Goal: Information Seeking & Learning: Find specific fact

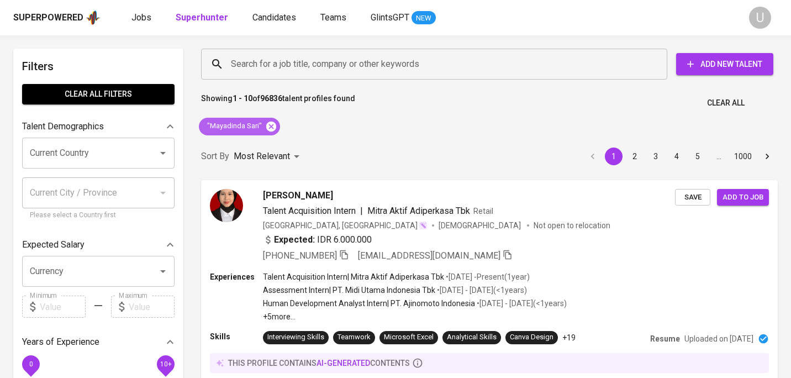
click at [271, 128] on icon at bounding box center [271, 126] width 10 height 10
click at [280, 60] on input "Search for a job title, company or other keywords" at bounding box center [436, 64] width 417 height 21
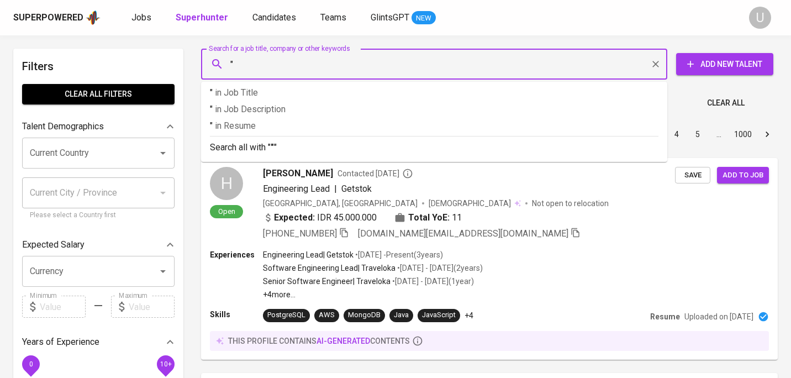
paste input "Khaerunnisa Fauziah"
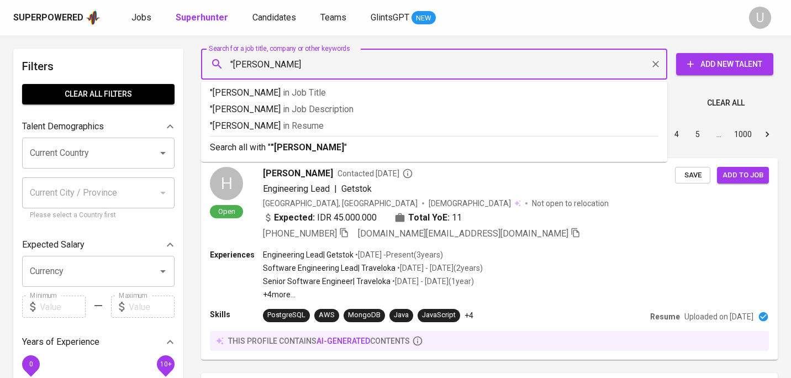
type input ""Khaerunnisa Fauziah""
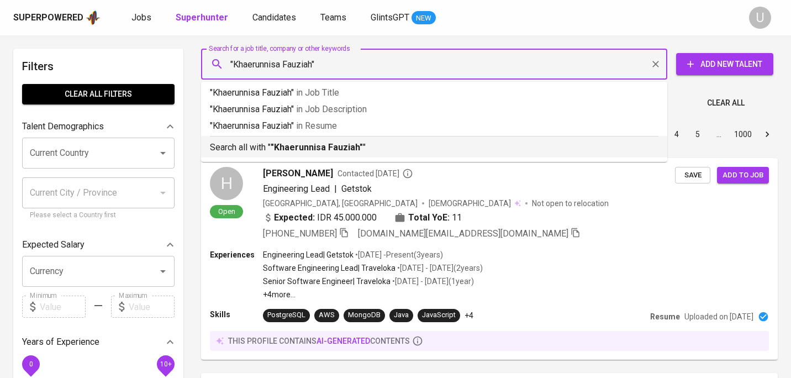
click at [306, 142] on b ""Khaerunnisa Fauziah"" at bounding box center [317, 147] width 92 height 10
click at [305, 142] on div "Sort By Most Relevant MOST_RELEVANT 1 2 3 4 5 … 1000" at bounding box center [489, 135] width 590 height 34
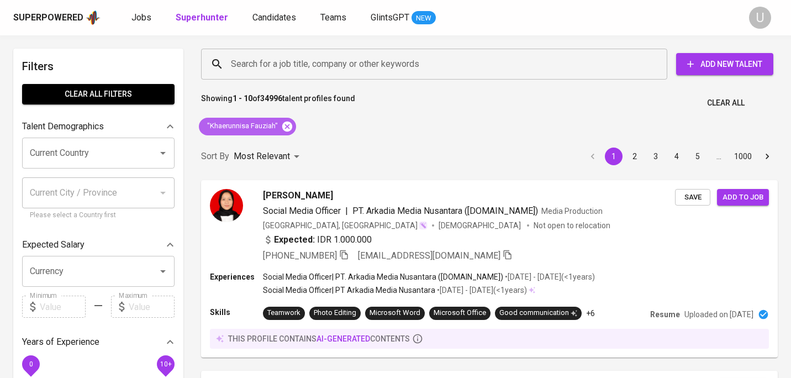
click at [287, 120] on icon at bounding box center [287, 126] width 12 height 12
click at [279, 65] on input "Search for a job title, company or other keywords" at bounding box center [436, 64] width 417 height 21
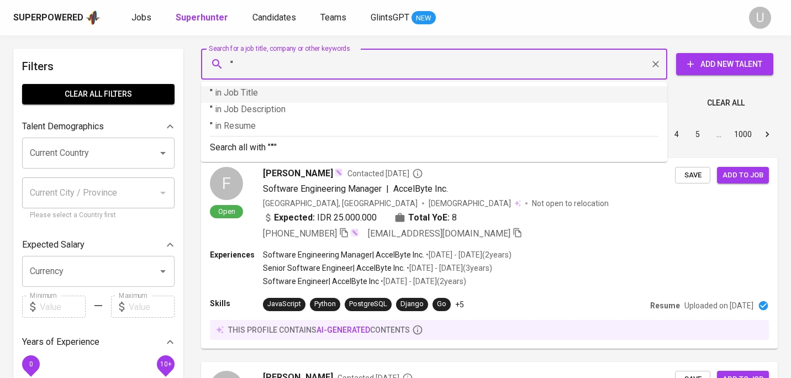
paste input "Kalih Jati Sampana 2nd degree connection"
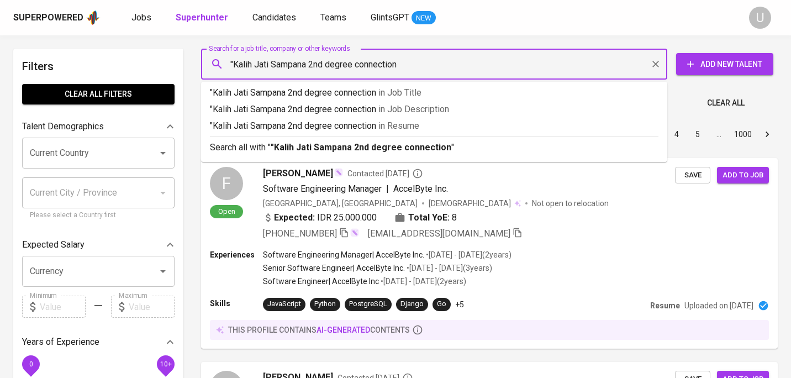
drag, startPoint x: 309, startPoint y: 62, endPoint x: 405, endPoint y: 67, distance: 95.6
click at [405, 67] on input ""Kalih Jati Sampana 2nd degree connection" at bounding box center [436, 64] width 417 height 21
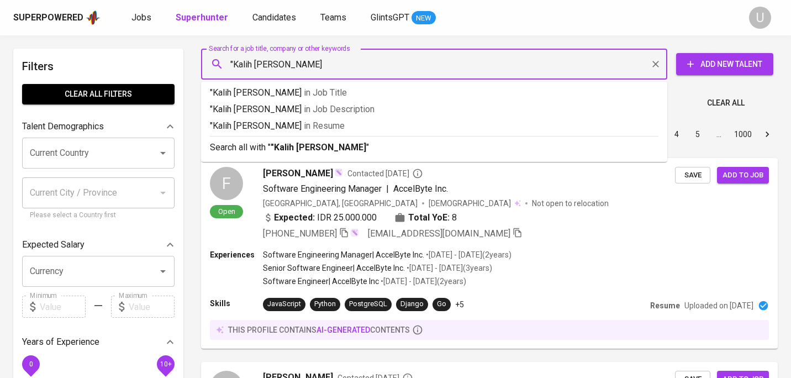
type input ""Kalih Jati Sampana""
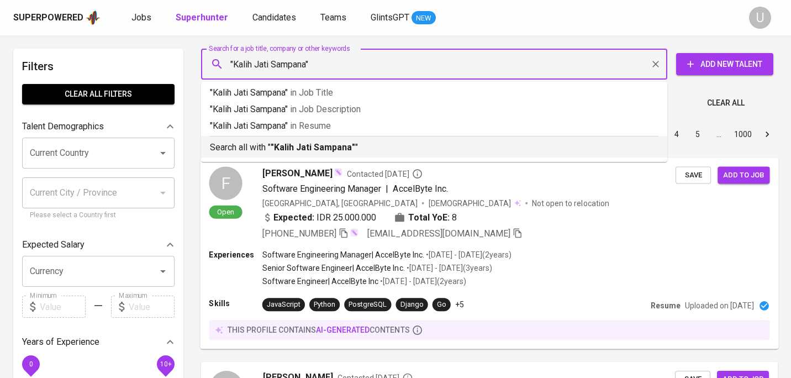
drag, startPoint x: 404, startPoint y: 145, endPoint x: 634, endPoint y: 343, distance: 303.7
click at [404, 145] on p "Search all with " "Kalih Jati Sampana" "" at bounding box center [434, 147] width 448 height 13
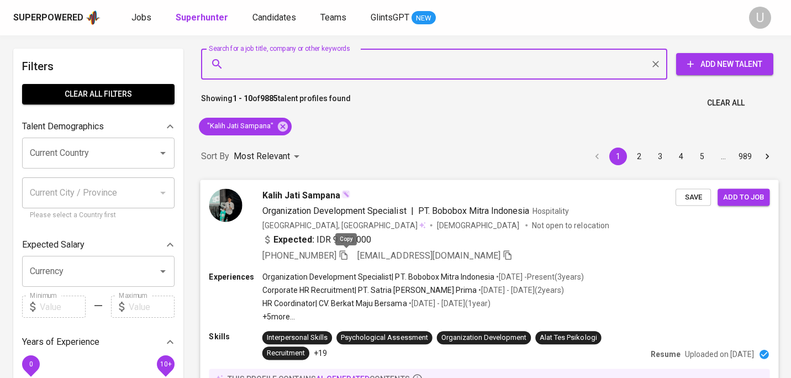
click at [344, 254] on icon "button" at bounding box center [343, 255] width 10 height 10
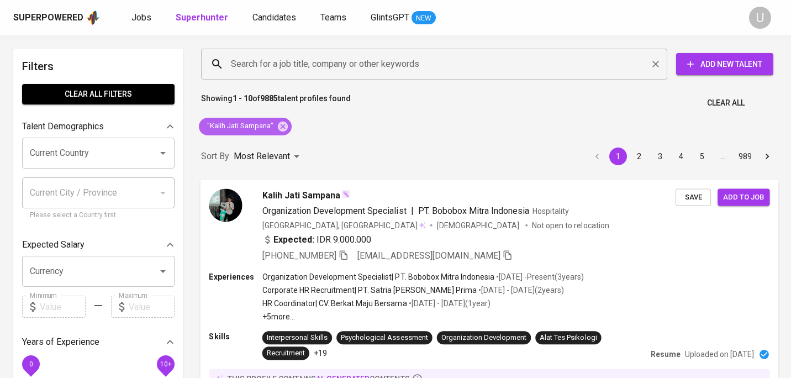
drag, startPoint x: 284, startPoint y: 124, endPoint x: 289, endPoint y: 67, distance: 57.1
click at [284, 124] on icon at bounding box center [283, 126] width 10 height 10
click at [284, 67] on input "Search for a job title, company or other keywords" at bounding box center [436, 64] width 417 height 21
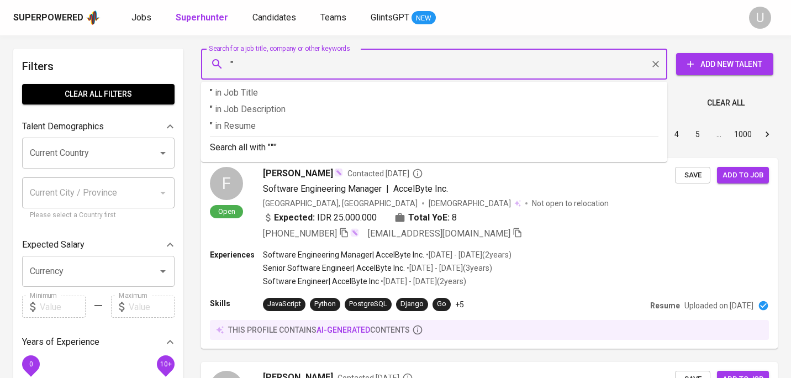
paste input "Adina Kamaliazzahra Wartadiredja"
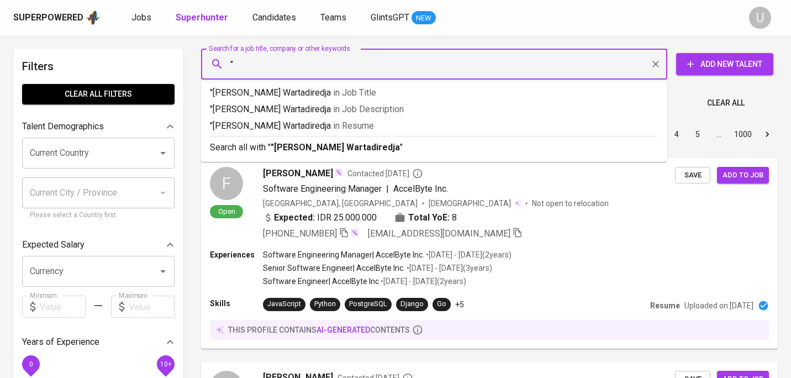
type input ""Adina Kamaliazzahra Wartadiredja"
type input ""Adina Kamaliazzahra Wartadiredja""
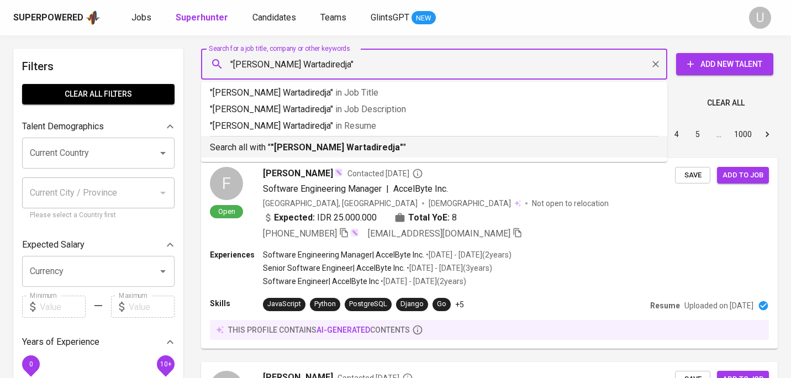
click at [300, 151] on b ""Adina Kamaliazzahra Wartadiredja"" at bounding box center [337, 147] width 132 height 10
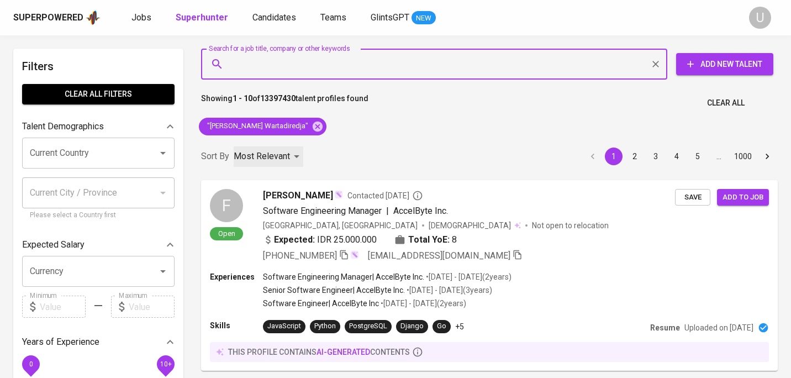
click at [300, 151] on div "Most Relevant" at bounding box center [269, 156] width 70 height 20
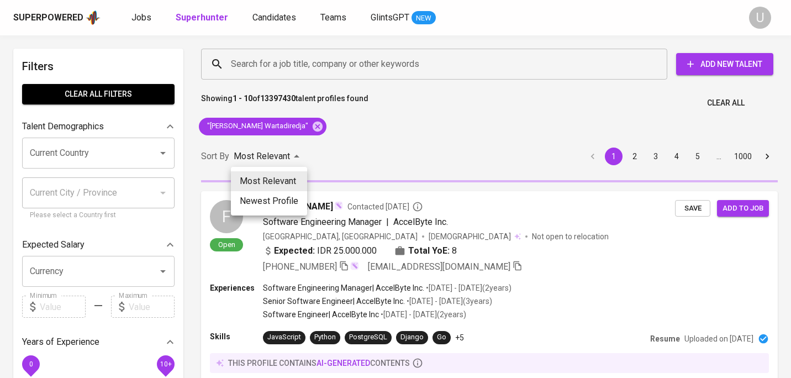
click at [379, 145] on div at bounding box center [395, 189] width 791 height 378
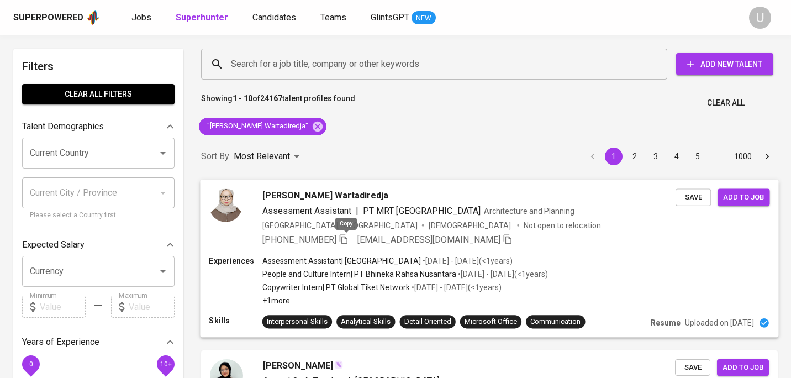
click at [344, 234] on icon "button" at bounding box center [344, 238] width 8 height 9
click at [322, 127] on icon at bounding box center [317, 126] width 10 height 10
click at [325, 60] on input "Search for a job title, company or other keywords" at bounding box center [436, 64] width 417 height 21
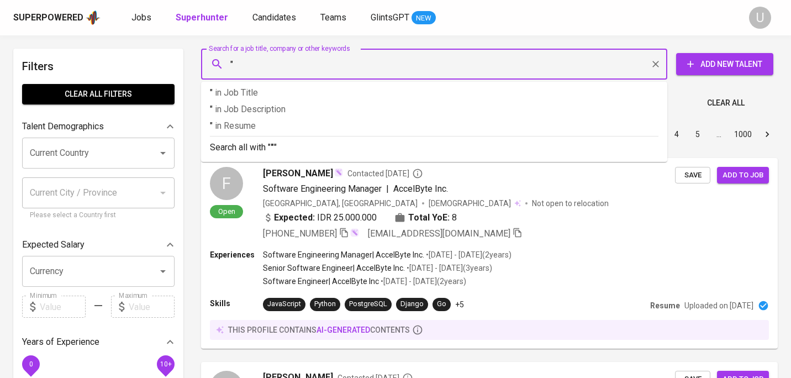
paste input "Nafiesa Lauza Mernisa Hilman"
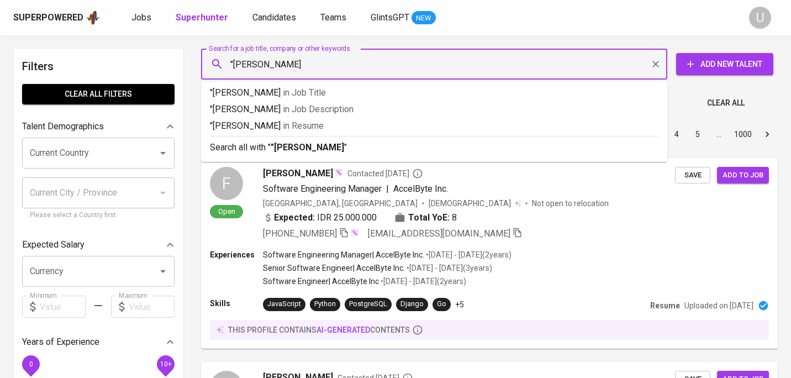
type input ""Nafiesa Lauza Mernisa Hilman""
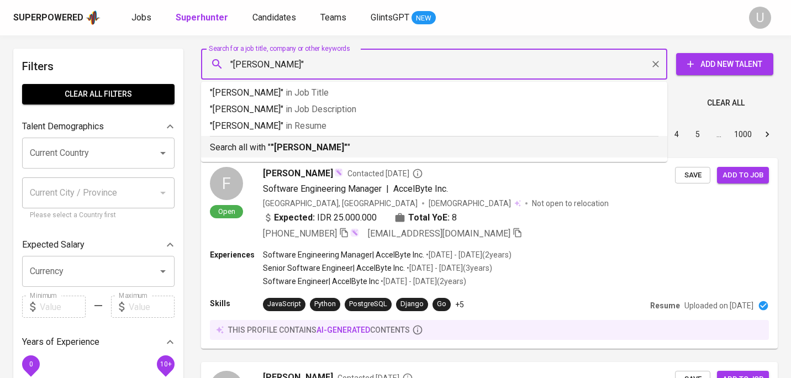
click at [329, 155] on li "Search all with " "Nafiesa Lauza Mernisa Hilman" "" at bounding box center [434, 147] width 466 height 22
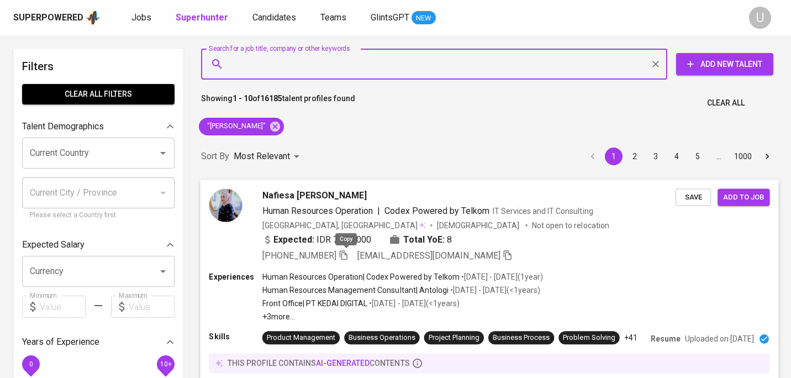
click at [348, 256] on icon "button" at bounding box center [343, 255] width 10 height 10
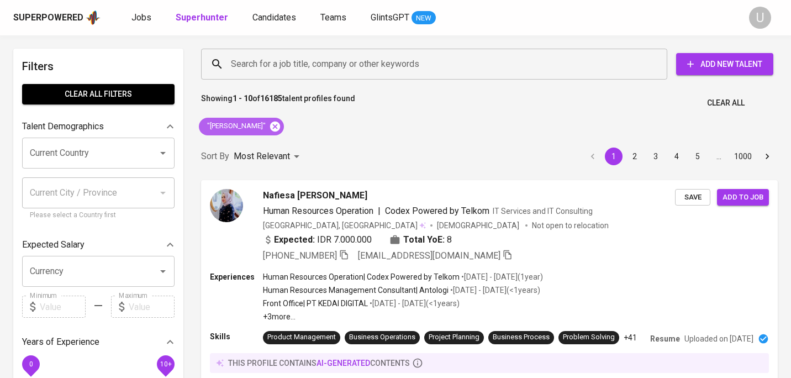
click at [281, 130] on icon at bounding box center [275, 126] width 12 height 12
click at [307, 68] on input "Search for a job title, company or other keywords" at bounding box center [436, 64] width 417 height 21
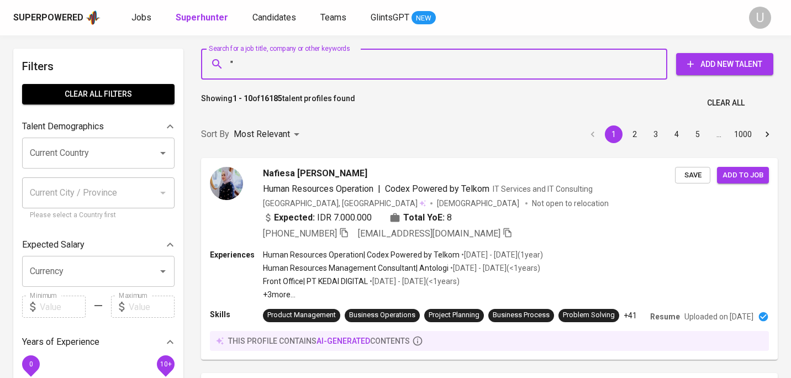
paste input "Agrista Sumekar Sandi"
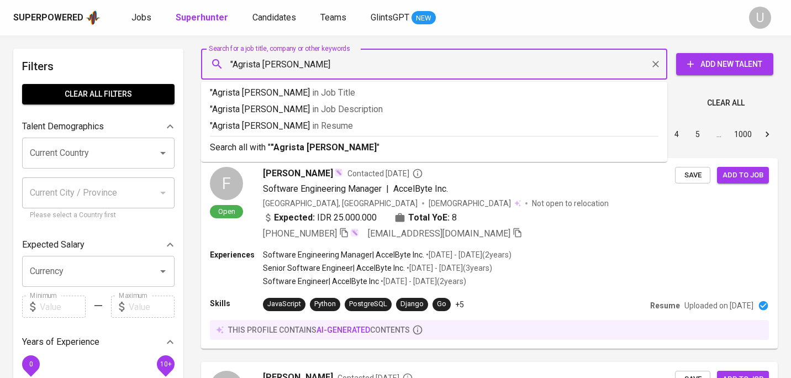
type input ""Agrista Sumekar Sandi""
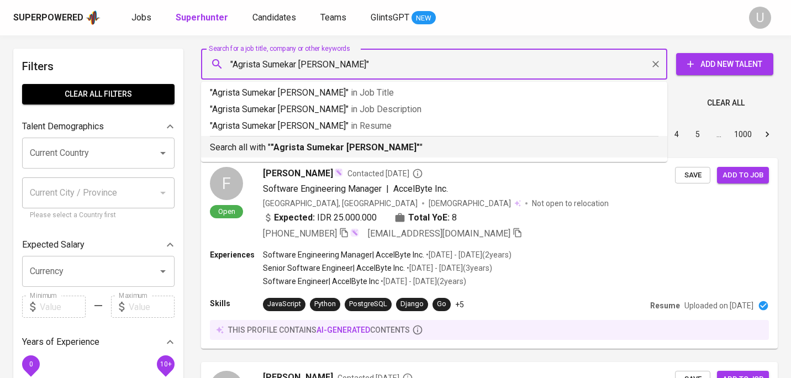
click at [317, 144] on b ""Agrista Sumekar Sandi"" at bounding box center [345, 147] width 149 height 10
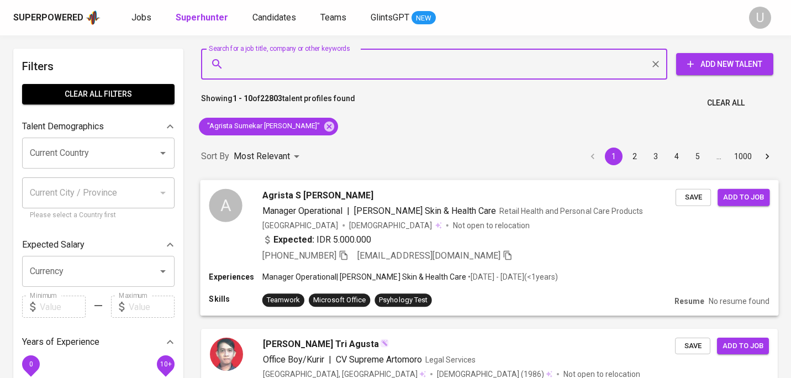
scroll to position [2, 0]
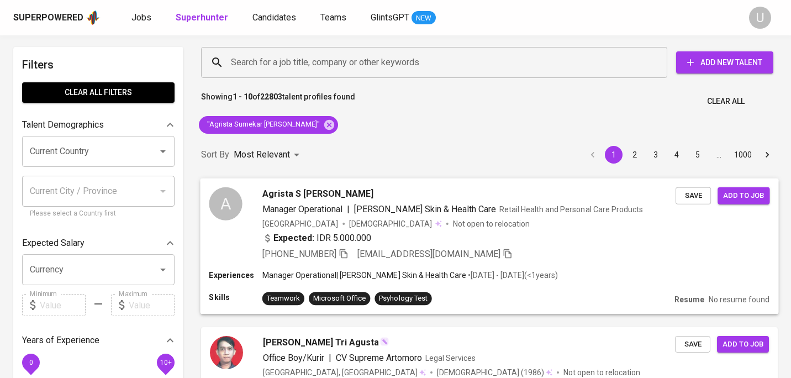
click at [396, 240] on div "Expected: IDR 5.000.000" at bounding box center [468, 239] width 413 height 16
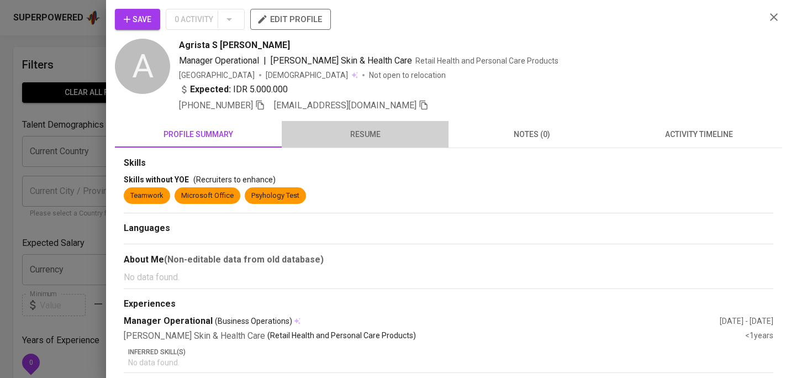
click at [363, 139] on span "resume" at bounding box center [364, 135] width 153 height 14
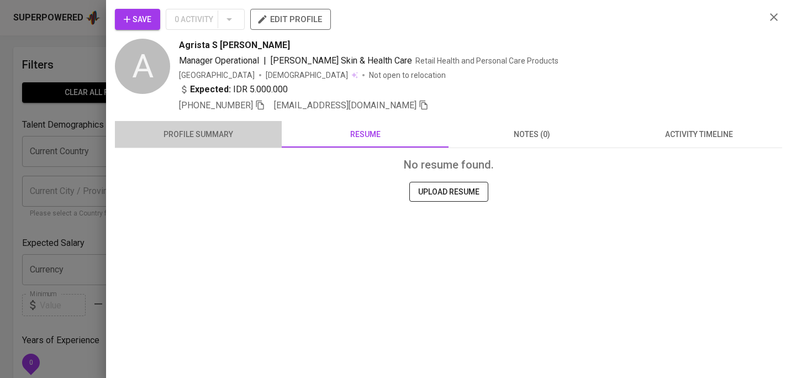
click at [234, 136] on span "profile summary" at bounding box center [197, 135] width 153 height 14
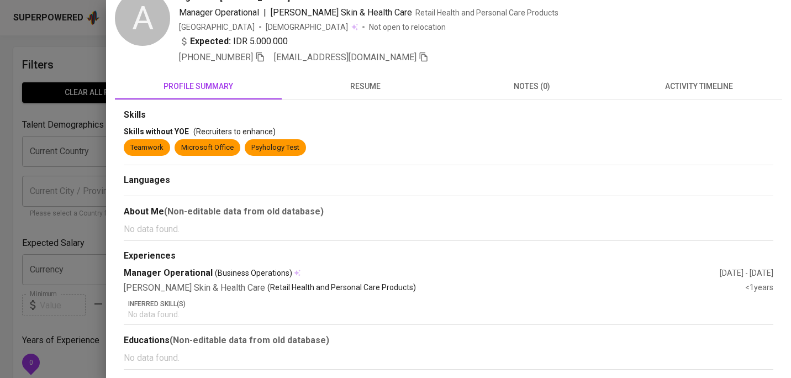
scroll to position [0, 0]
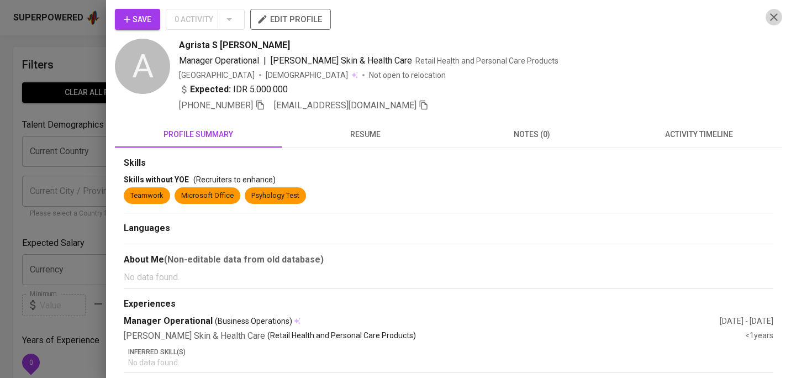
click at [772, 21] on icon "button" at bounding box center [773, 16] width 13 height 13
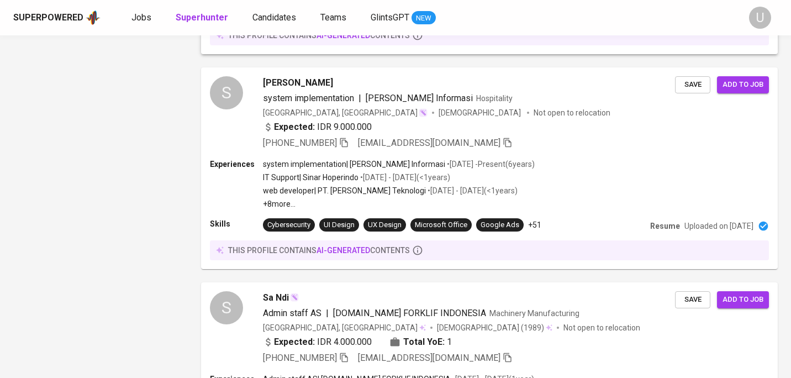
scroll to position [1960, 0]
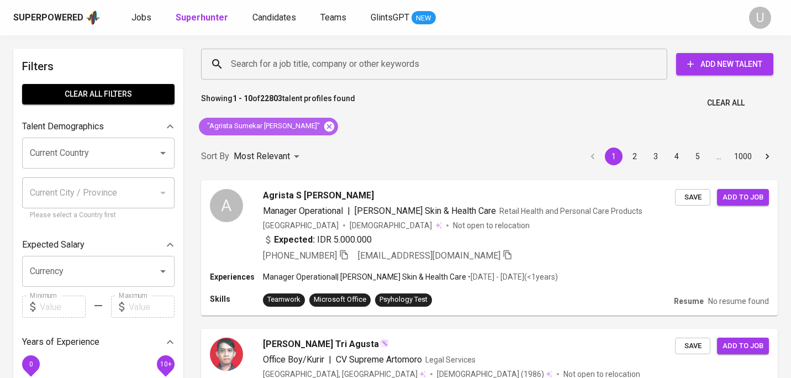
click at [324, 127] on icon at bounding box center [329, 126] width 10 height 10
click at [290, 65] on input "Search for a job title, company or other keywords" at bounding box center [436, 64] width 417 height 21
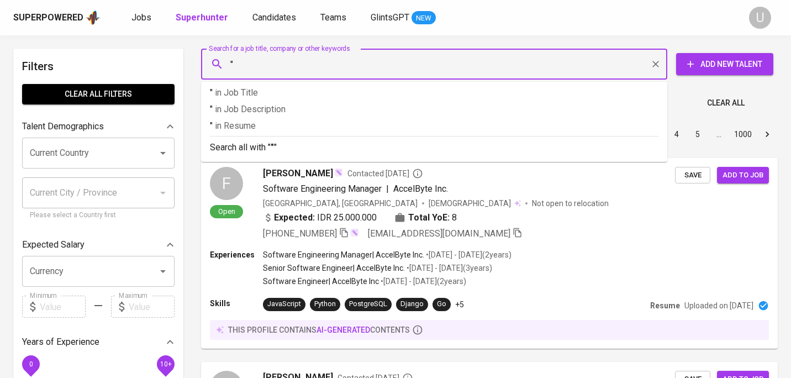
paste input "Lia Fany Utamie"
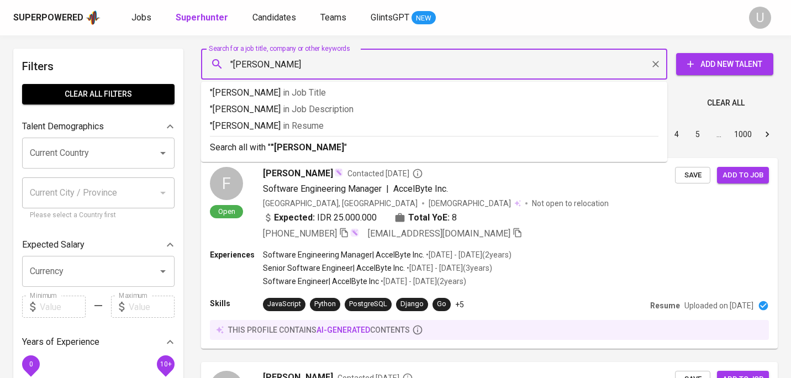
type input ""Lia Fany Utamie""
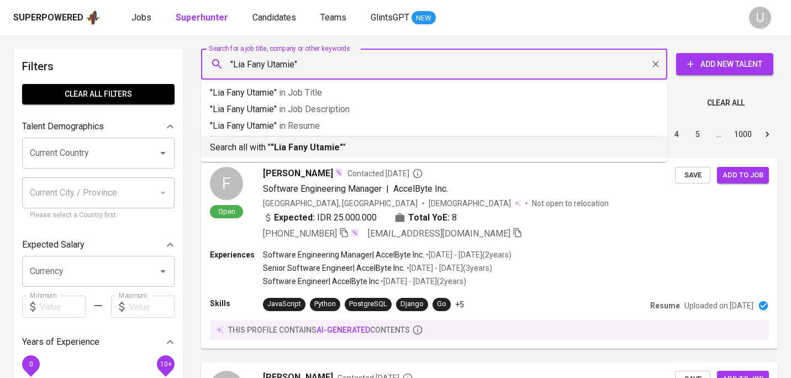
click at [306, 155] on li "Search all with " "Lia Fany Utamie" "" at bounding box center [434, 147] width 466 height 22
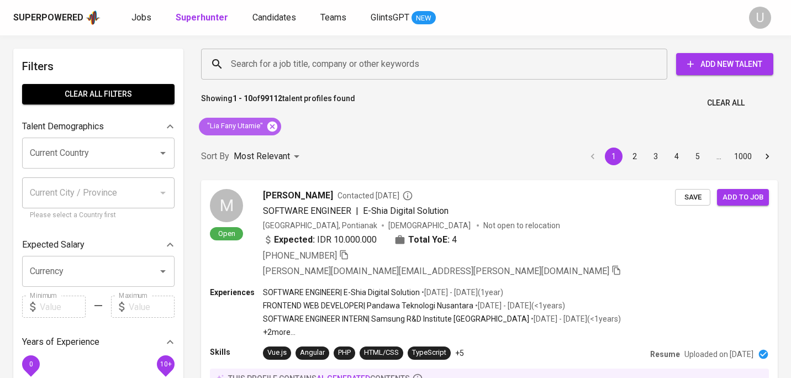
click at [274, 124] on icon at bounding box center [272, 126] width 12 height 12
click at [273, 66] on input "Search for a job title, company or other keywords" at bounding box center [436, 64] width 417 height 21
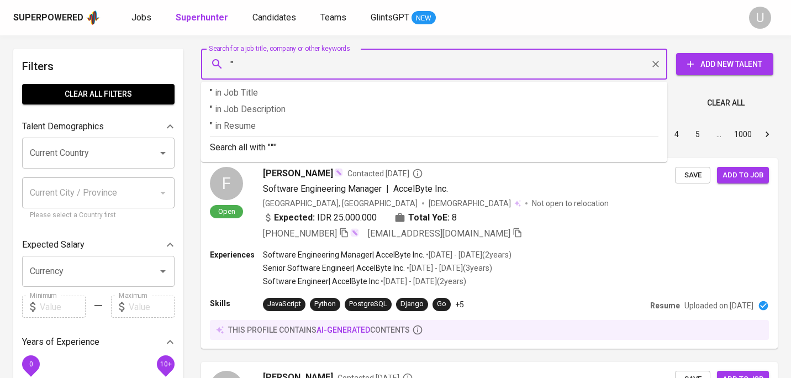
paste input "Marni Novalina Lubis"
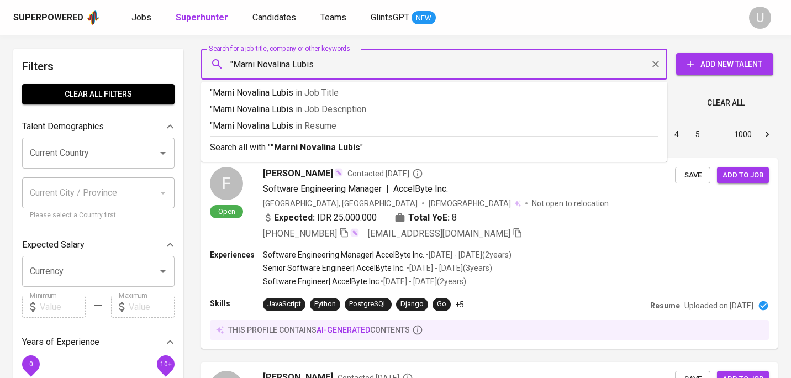
type input ""[PERSON_NAME] [PERSON_NAME]""
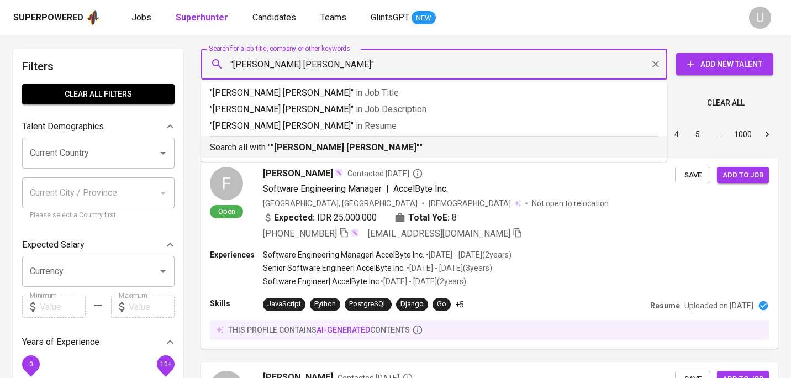
click at [273, 152] on b ""[PERSON_NAME] [PERSON_NAME]"" at bounding box center [345, 147] width 149 height 10
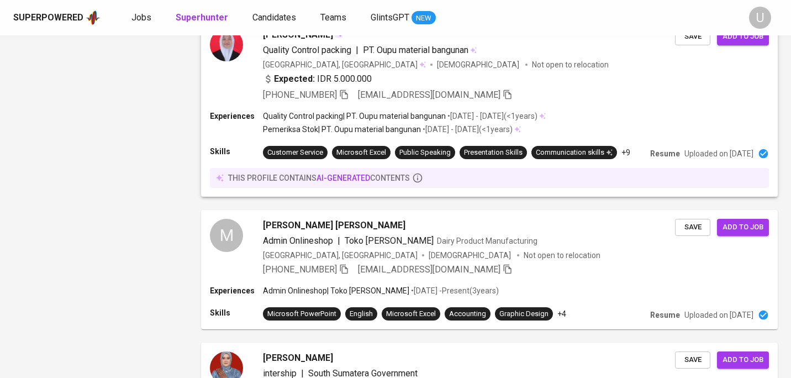
scroll to position [1694, 0]
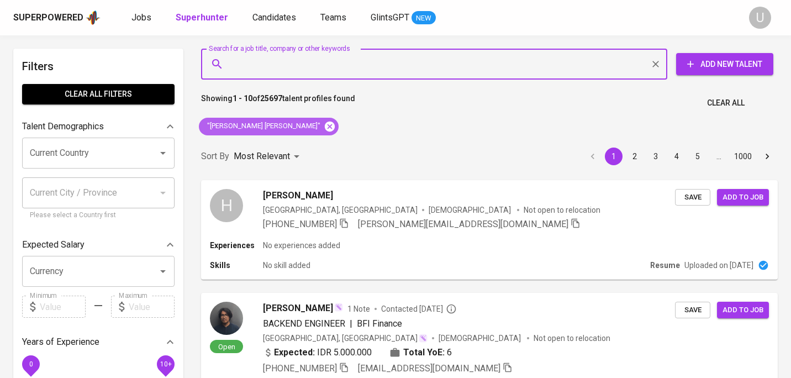
click at [325, 126] on icon at bounding box center [330, 126] width 10 height 10
click at [283, 57] on input "Search for a job title, company or other keywords" at bounding box center [436, 64] width 417 height 21
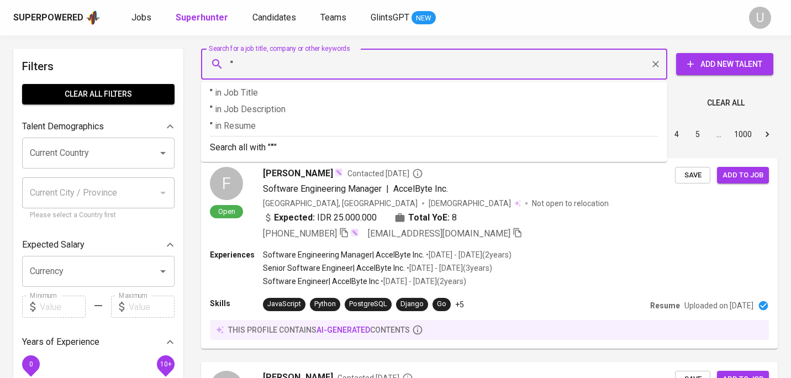
paste input "[PERSON_NAME]"
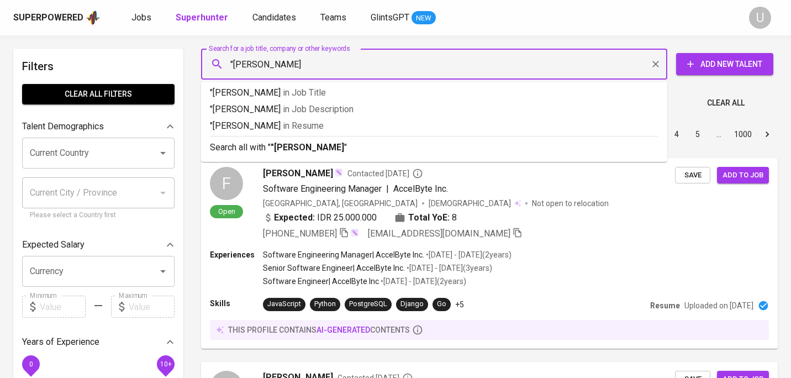
type input ""[PERSON_NAME]""
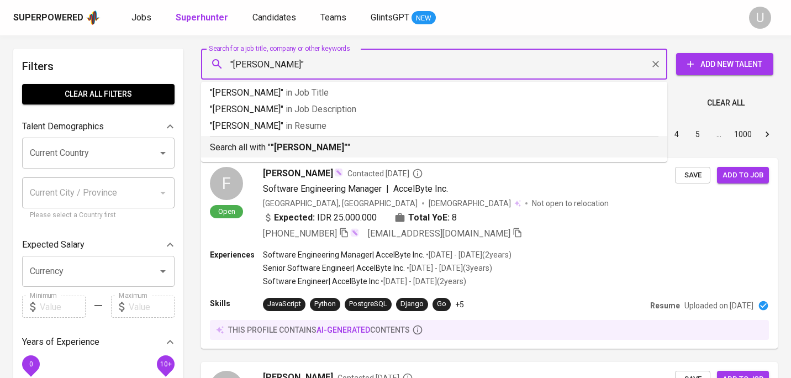
click at [311, 146] on b ""[PERSON_NAME]"" at bounding box center [309, 147] width 77 height 10
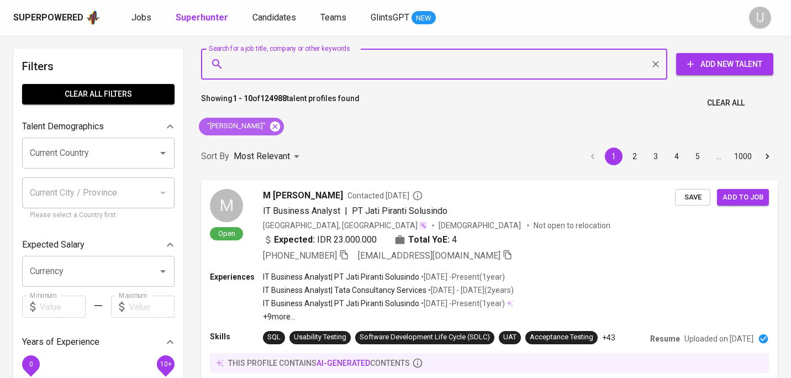
click at [281, 125] on icon at bounding box center [275, 126] width 12 height 12
click at [278, 68] on input "Search for a job title, company or other keywords" at bounding box center [436, 64] width 417 height 21
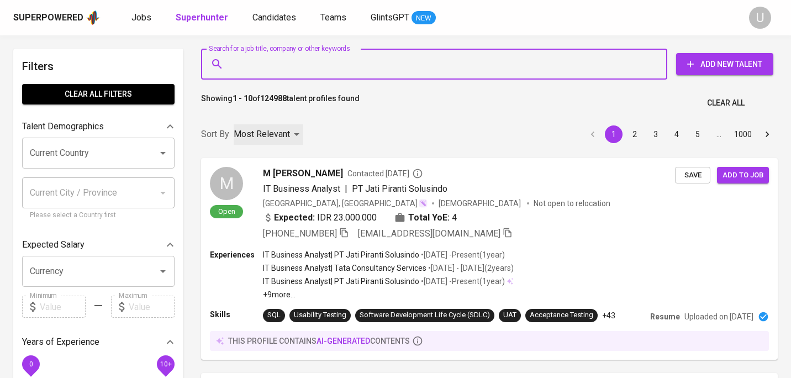
click at [282, 126] on div "Most Relevant" at bounding box center [269, 134] width 70 height 20
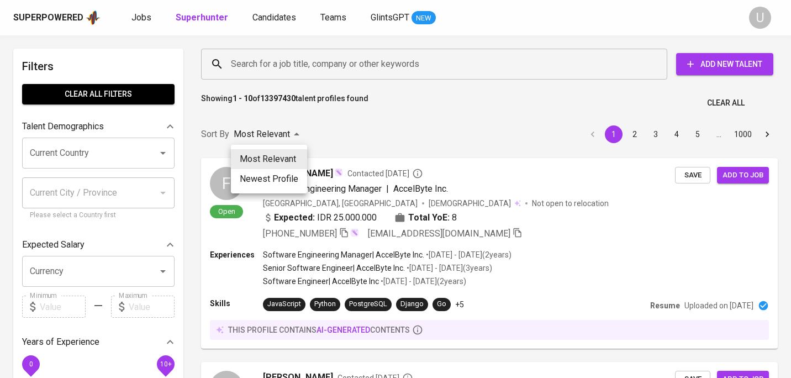
click at [300, 65] on div at bounding box center [395, 189] width 791 height 378
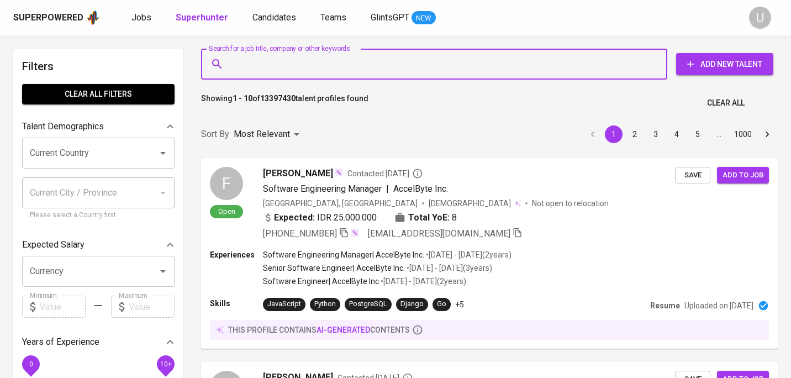
click at [293, 70] on input "Search for a job title, company or other keywords" at bounding box center [436, 64] width 417 height 21
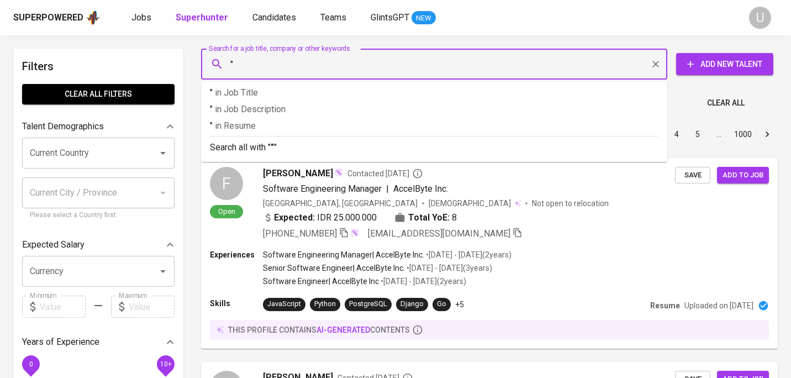
paste input "Shanty Jun"
type input ""Shanty Jun""
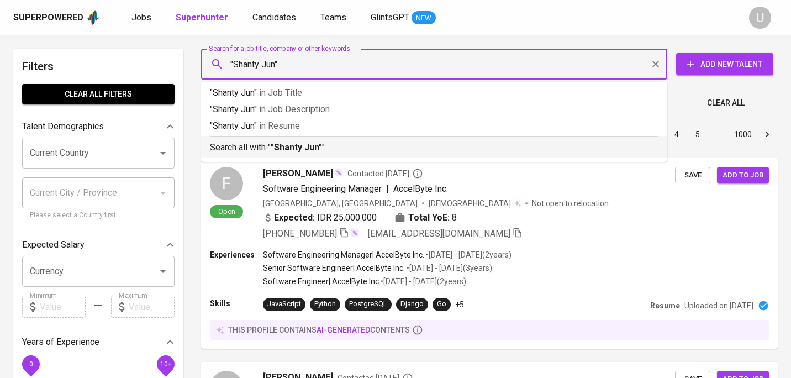
click at [287, 153] on p "Search all with " "Shanty Jun" "" at bounding box center [434, 147] width 448 height 13
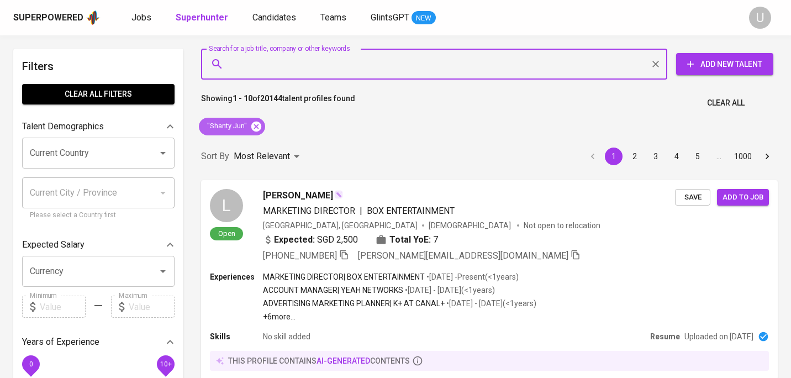
click at [256, 127] on icon at bounding box center [256, 126] width 10 height 10
click at [267, 65] on input "Search for a job title, company or other keywords" at bounding box center [436, 64] width 417 height 21
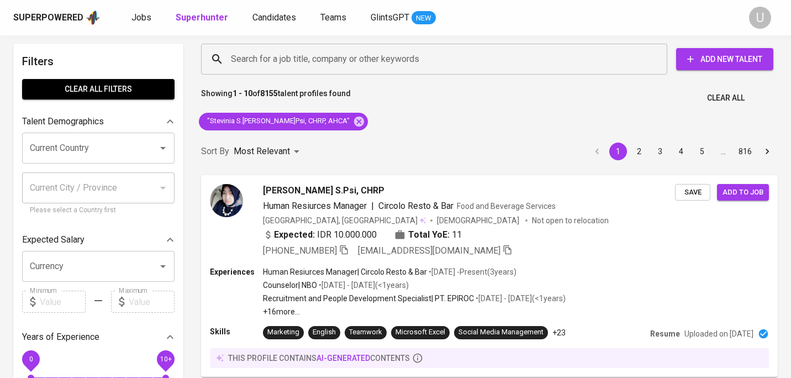
scroll to position [6, 0]
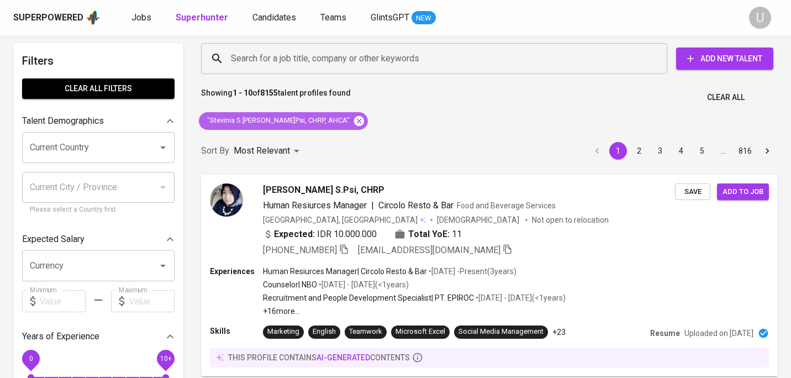
click at [354, 116] on icon at bounding box center [359, 120] width 10 height 10
click at [303, 58] on input "Search for a job title, company or other keywords" at bounding box center [436, 58] width 417 height 21
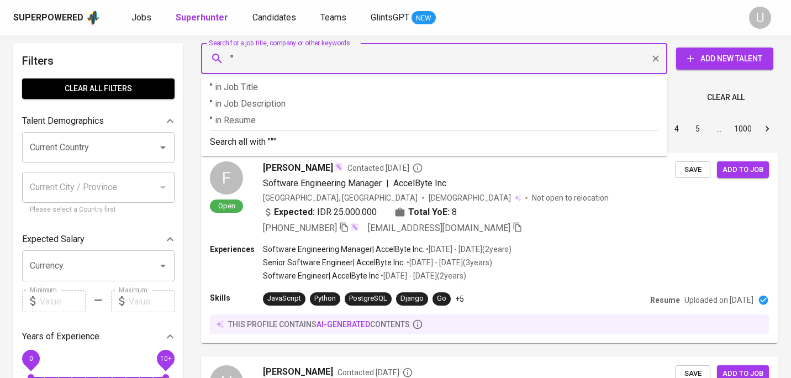
paste input "[PERSON_NAME]"
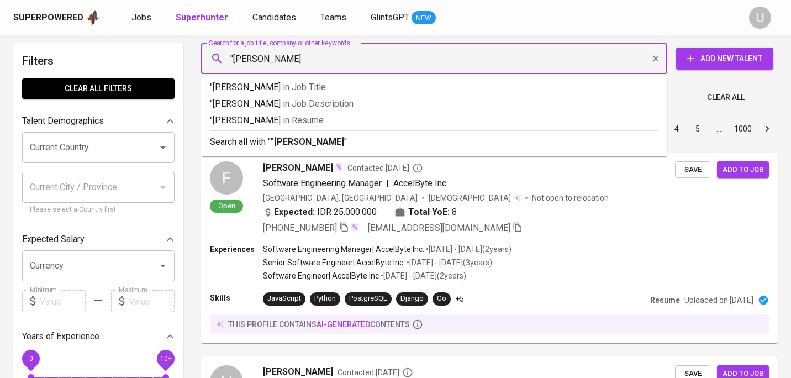
type input ""[PERSON_NAME]""
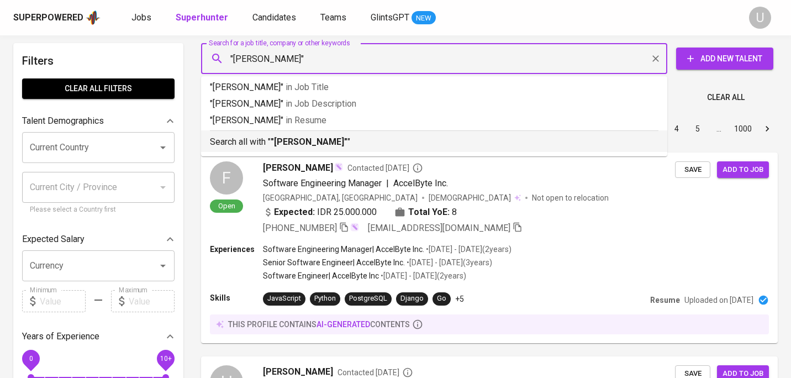
click at [352, 141] on p "Search all with " "[PERSON_NAME]" "" at bounding box center [434, 141] width 448 height 13
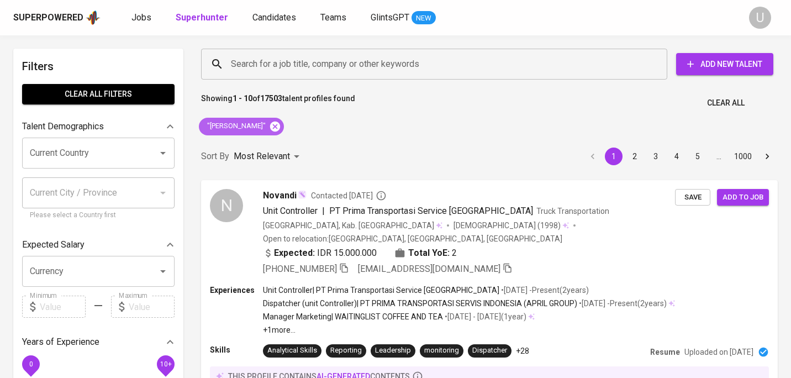
click at [270, 121] on icon at bounding box center [275, 126] width 10 height 10
click at [262, 66] on input "Search for a job title, company or other keywords" at bounding box center [436, 64] width 417 height 21
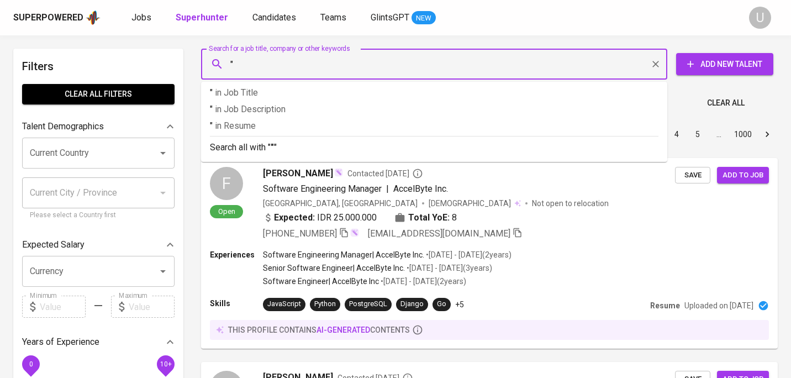
paste input "The, Alvin Wibowo 2nd degree connection"
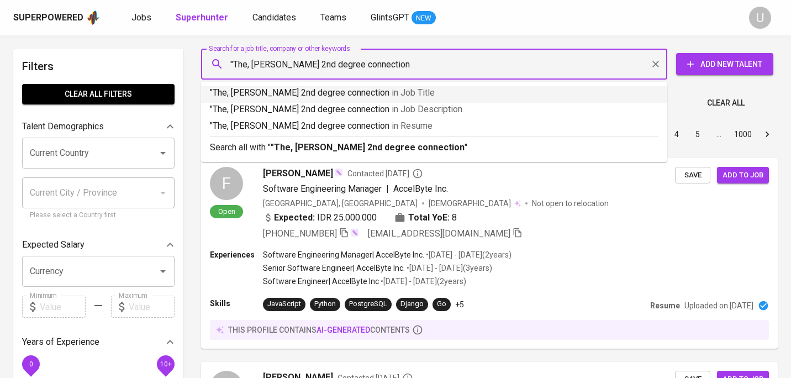
drag, startPoint x: 307, startPoint y: 61, endPoint x: 398, endPoint y: 86, distance: 94.6
click at [439, 51] on div ""The, Alvin Wibowo 2nd degree connection Search for a job title, company or oth…" at bounding box center [434, 64] width 466 height 31
click at [348, 70] on input ""The, Alvin Wibowo 2nd degree connection" at bounding box center [436, 64] width 417 height 21
drag, startPoint x: 306, startPoint y: 63, endPoint x: 407, endPoint y: 70, distance: 101.2
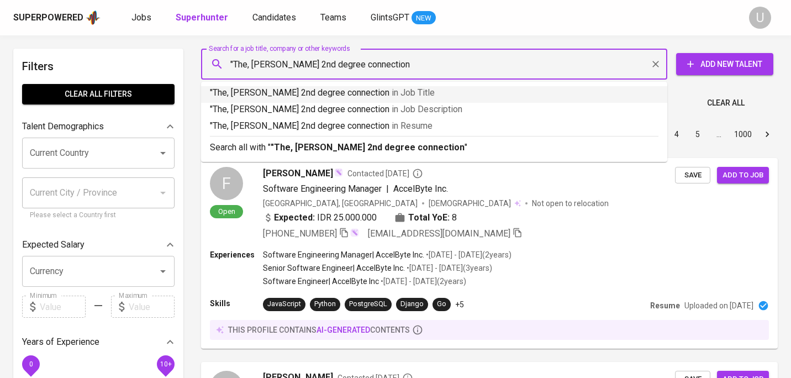
click at [407, 70] on input ""The, Alvin Wibowo 2nd degree connection" at bounding box center [436, 64] width 417 height 21
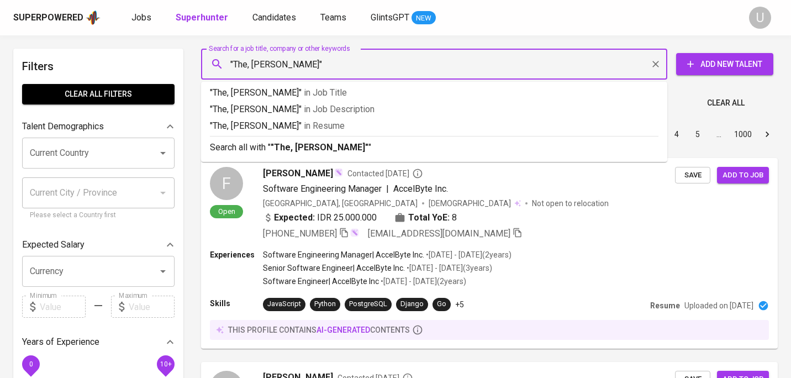
click at [252, 65] on input ""The, Alvin Wibowo"" at bounding box center [436, 64] width 417 height 21
type input ""Alvin Wibowo""
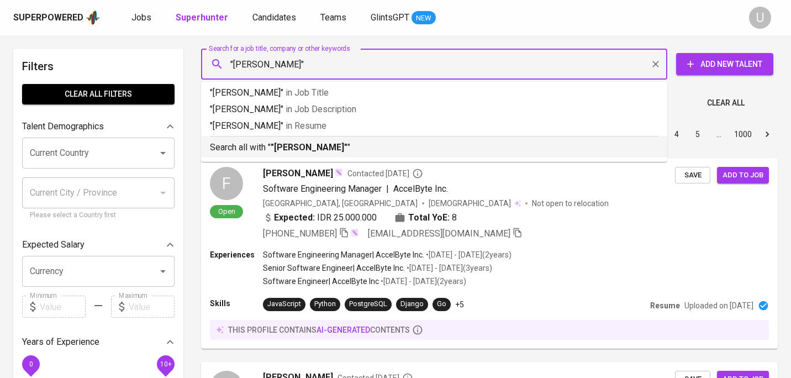
click at [289, 147] on b ""Alvin Wibowo"" at bounding box center [309, 147] width 77 height 10
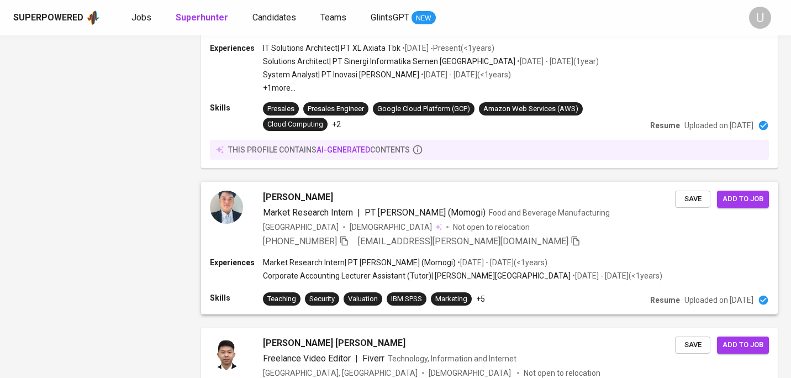
scroll to position [1397, 0]
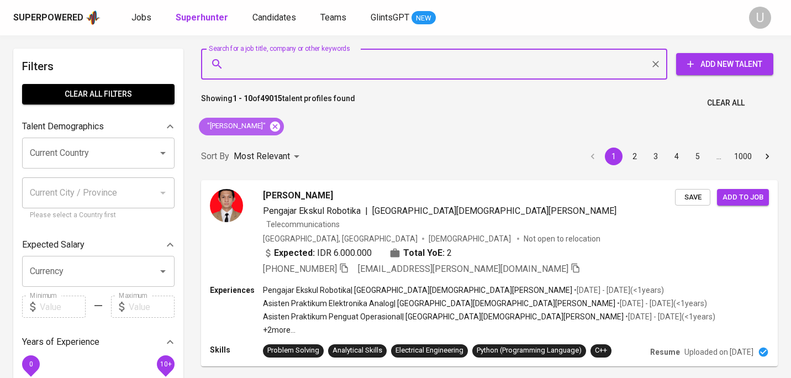
click at [270, 124] on icon at bounding box center [275, 126] width 10 height 10
click at [270, 52] on div "Search for a job title, company or other keywords" at bounding box center [434, 64] width 466 height 31
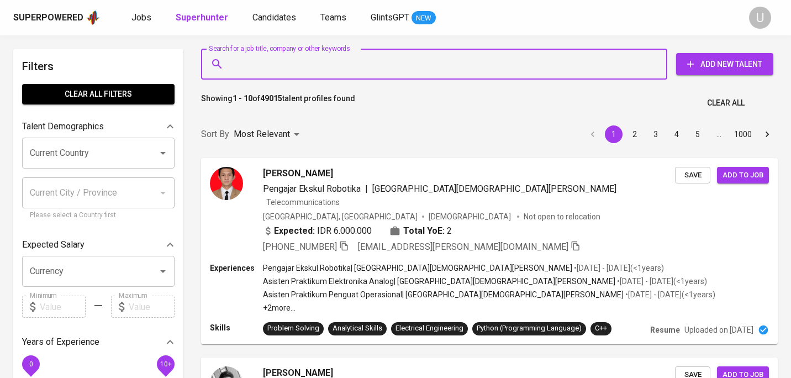
click at [274, 67] on input "Search for a job title, company or other keywords" at bounding box center [436, 64] width 417 height 21
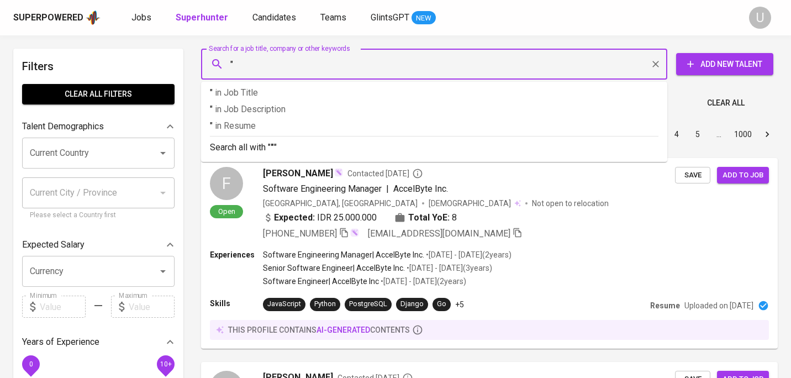
paste input "[PERSON_NAME]"
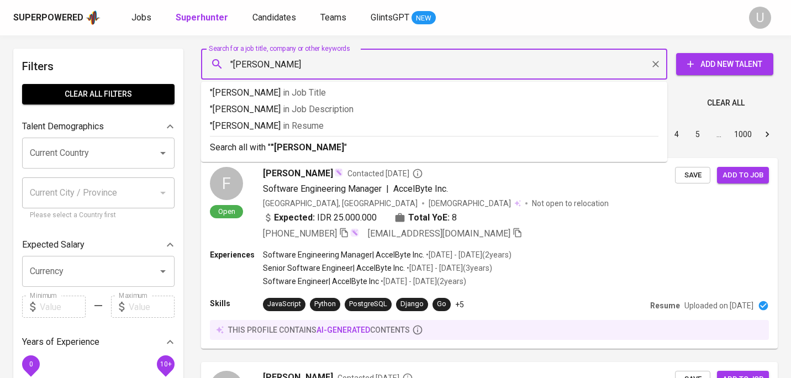
type input ""Cathrine Meivani""
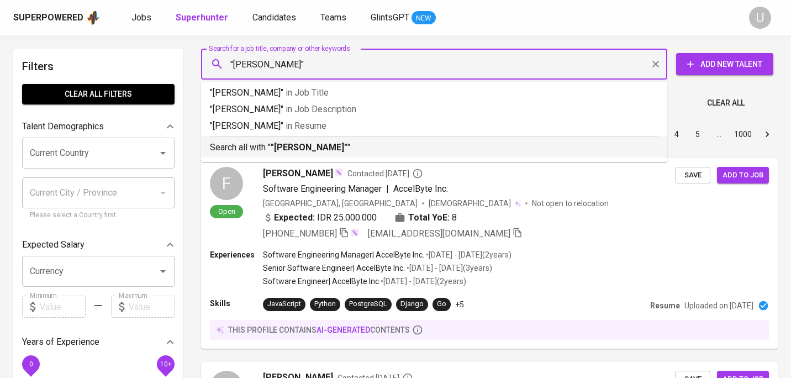
click at [289, 151] on b ""Cathrine Meivani"" at bounding box center [309, 147] width 77 height 10
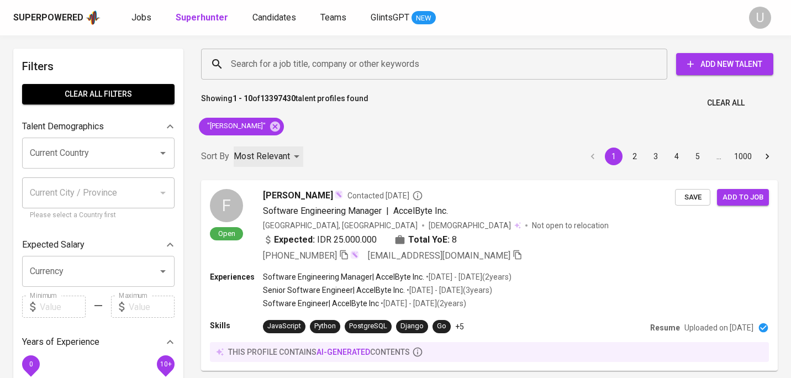
click at [289, 151] on p "Most Relevant" at bounding box center [262, 156] width 56 height 13
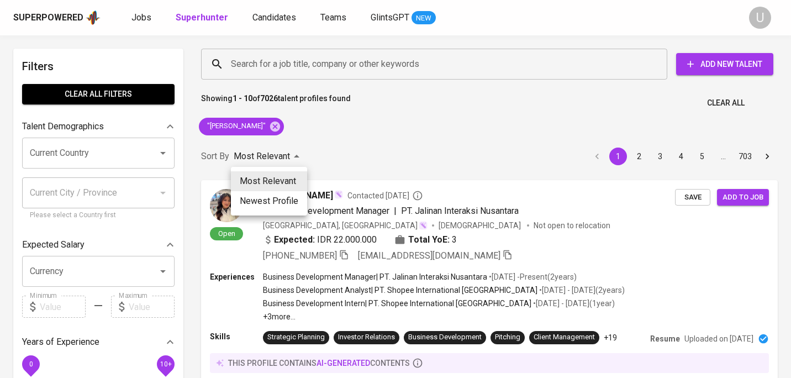
click at [327, 139] on div at bounding box center [395, 189] width 791 height 378
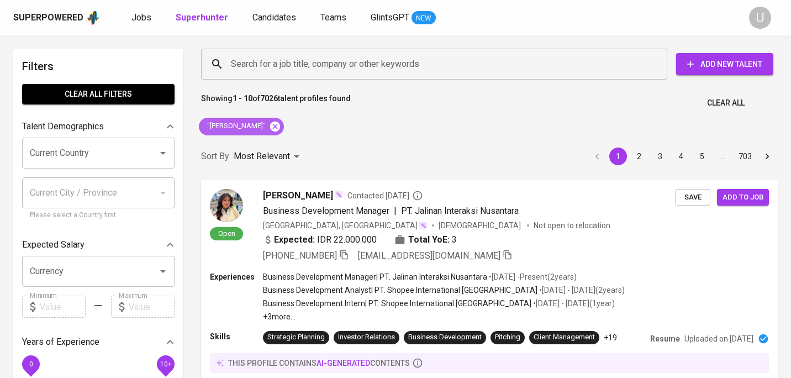
click at [274, 126] on icon at bounding box center [275, 126] width 12 height 12
click at [282, 72] on input "Search for a job title, company or other keywords" at bounding box center [436, 64] width 417 height 21
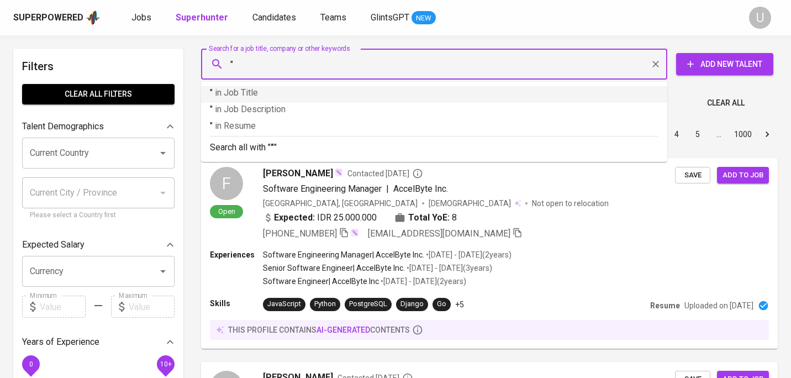
paste input "[PERSON_NAME]"
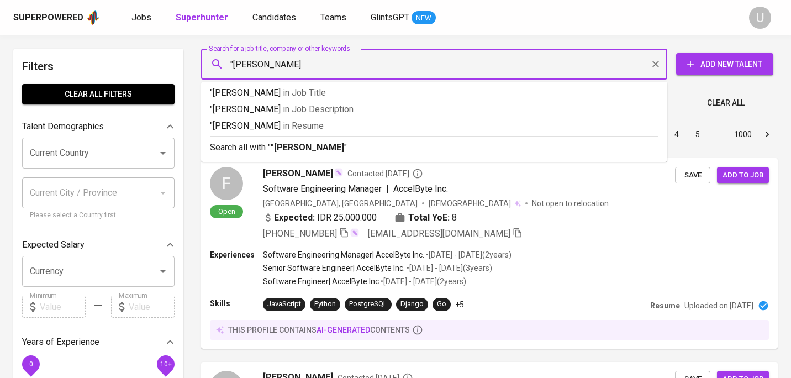
type input ""[PERSON_NAME]""
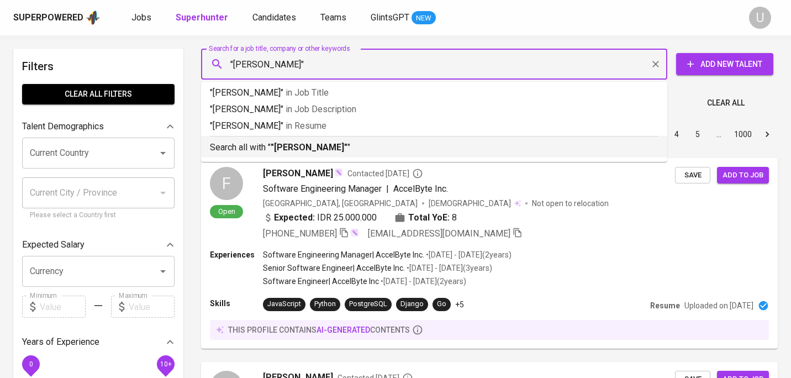
click at [306, 151] on b ""[PERSON_NAME]"" at bounding box center [309, 147] width 77 height 10
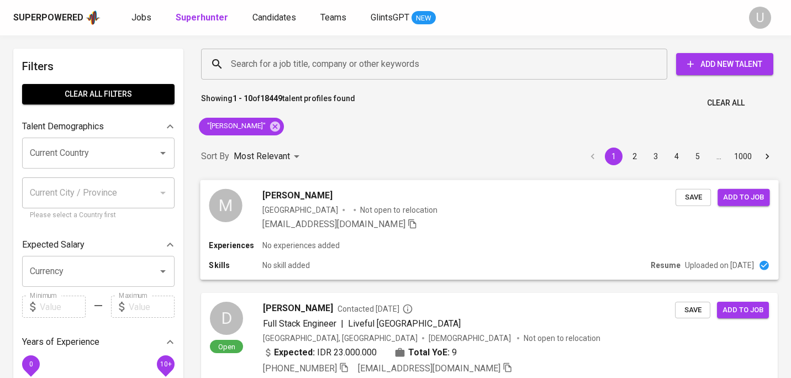
click at [413, 219] on div "[EMAIL_ADDRESS][DOMAIN_NAME]" at bounding box center [468, 223] width 413 height 13
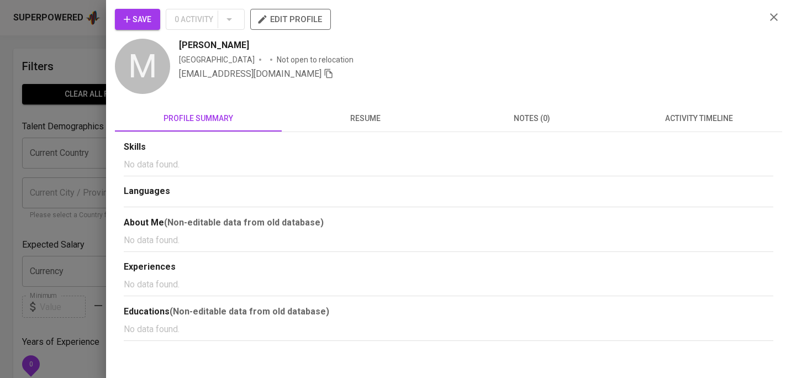
click at [360, 117] on span "resume" at bounding box center [364, 119] width 153 height 14
